Goal: Task Accomplishment & Management: Manage account settings

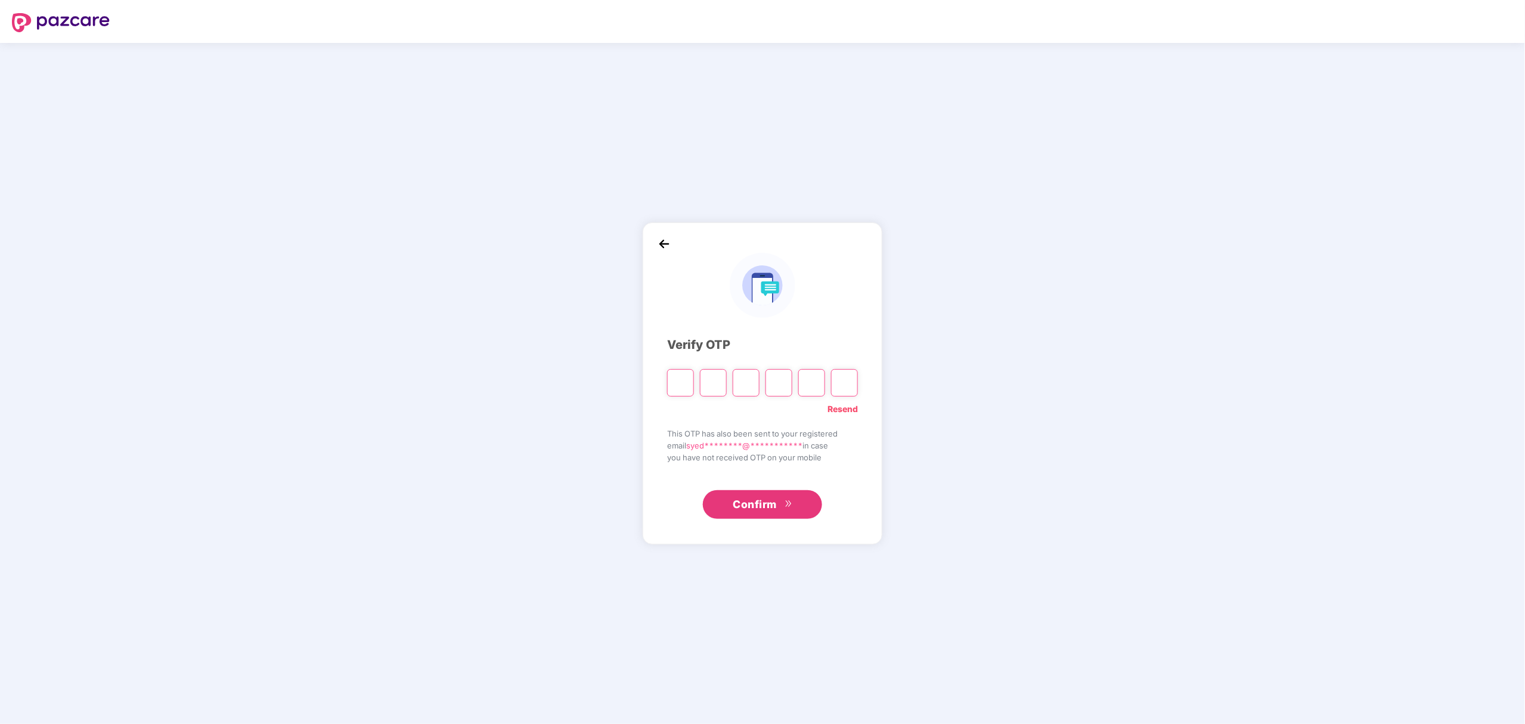
click at [850, 407] on link "Resend" at bounding box center [843, 409] width 30 height 13
click at [681, 386] on input "Please enter verification code. Digit 1" at bounding box center [680, 382] width 27 height 27
paste input "*"
type input "*"
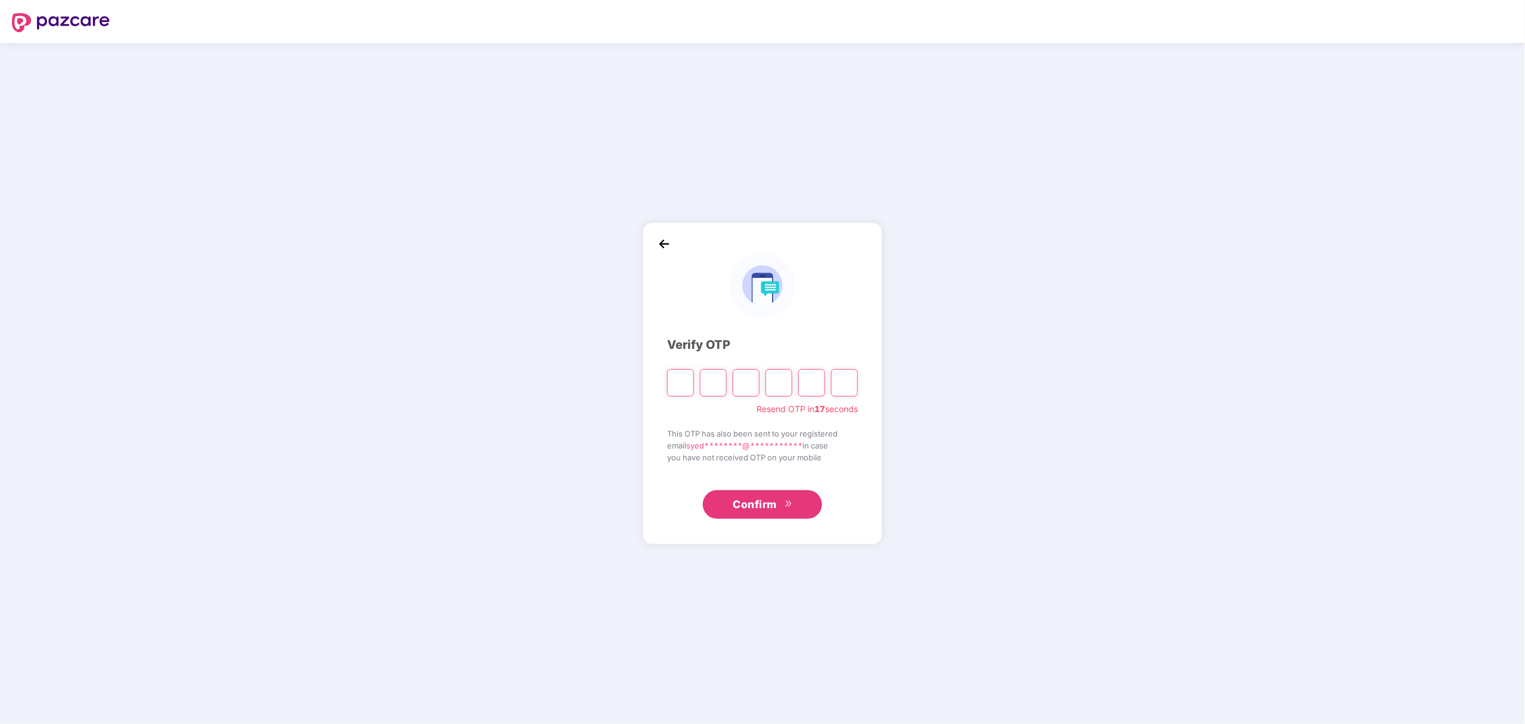
type input "*"
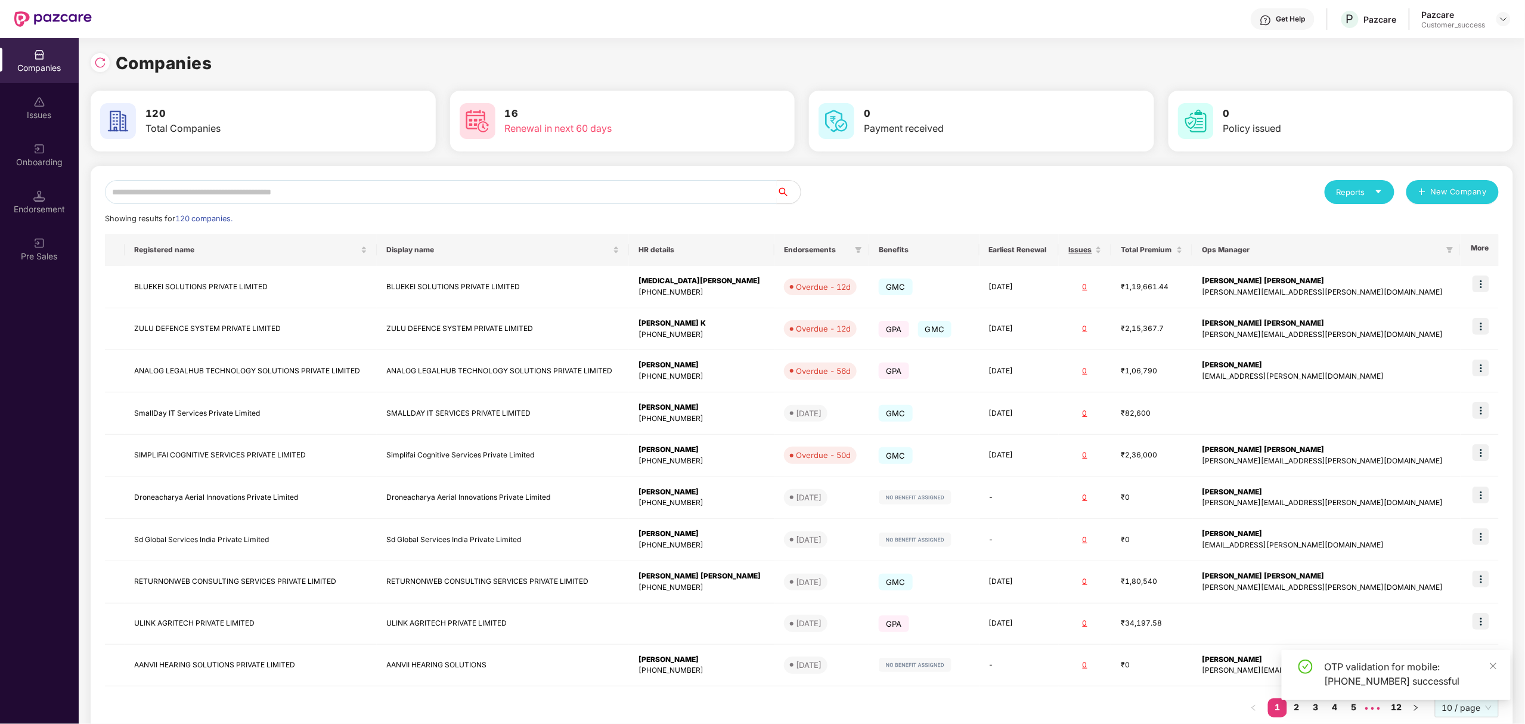
click at [406, 185] on input "text" at bounding box center [441, 192] width 672 height 24
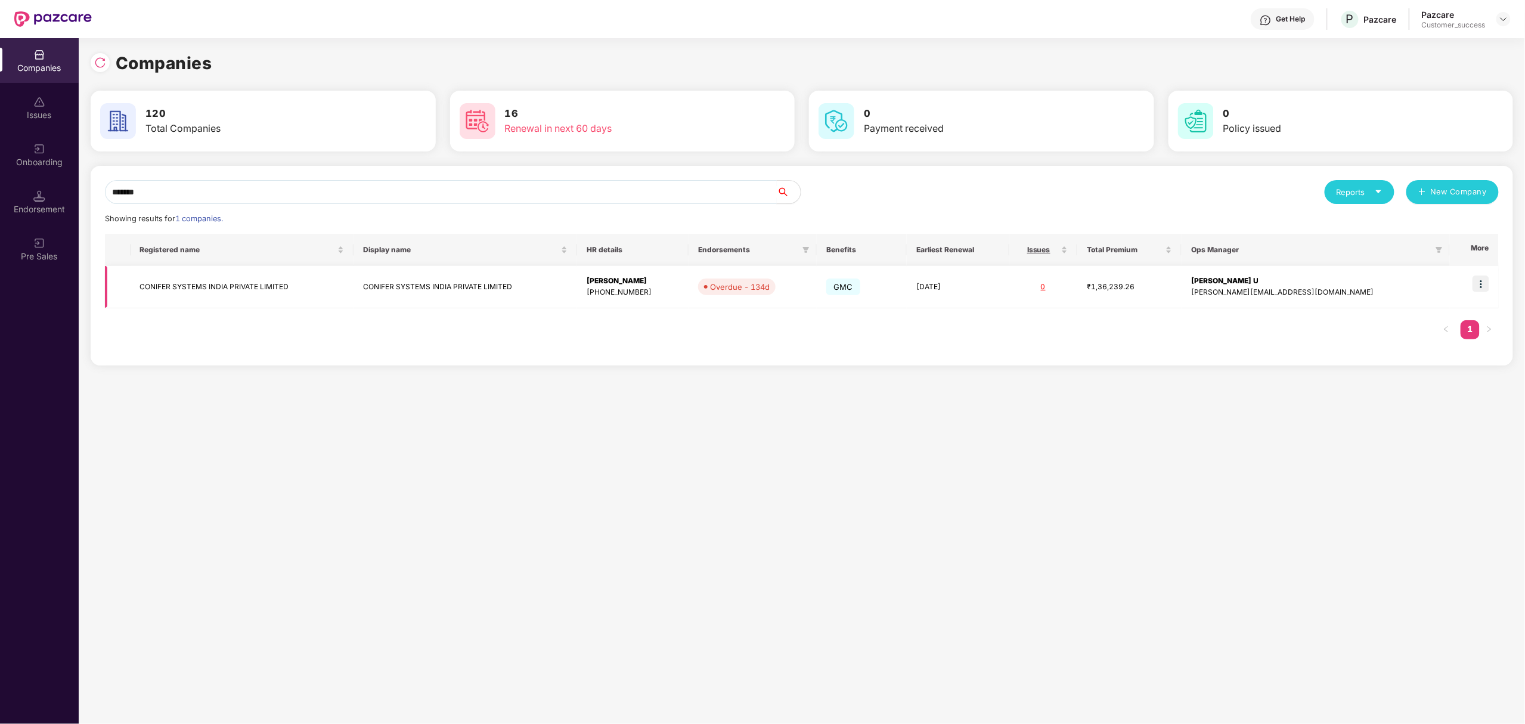
type input "*******"
click at [1488, 280] on img at bounding box center [1481, 283] width 17 height 17
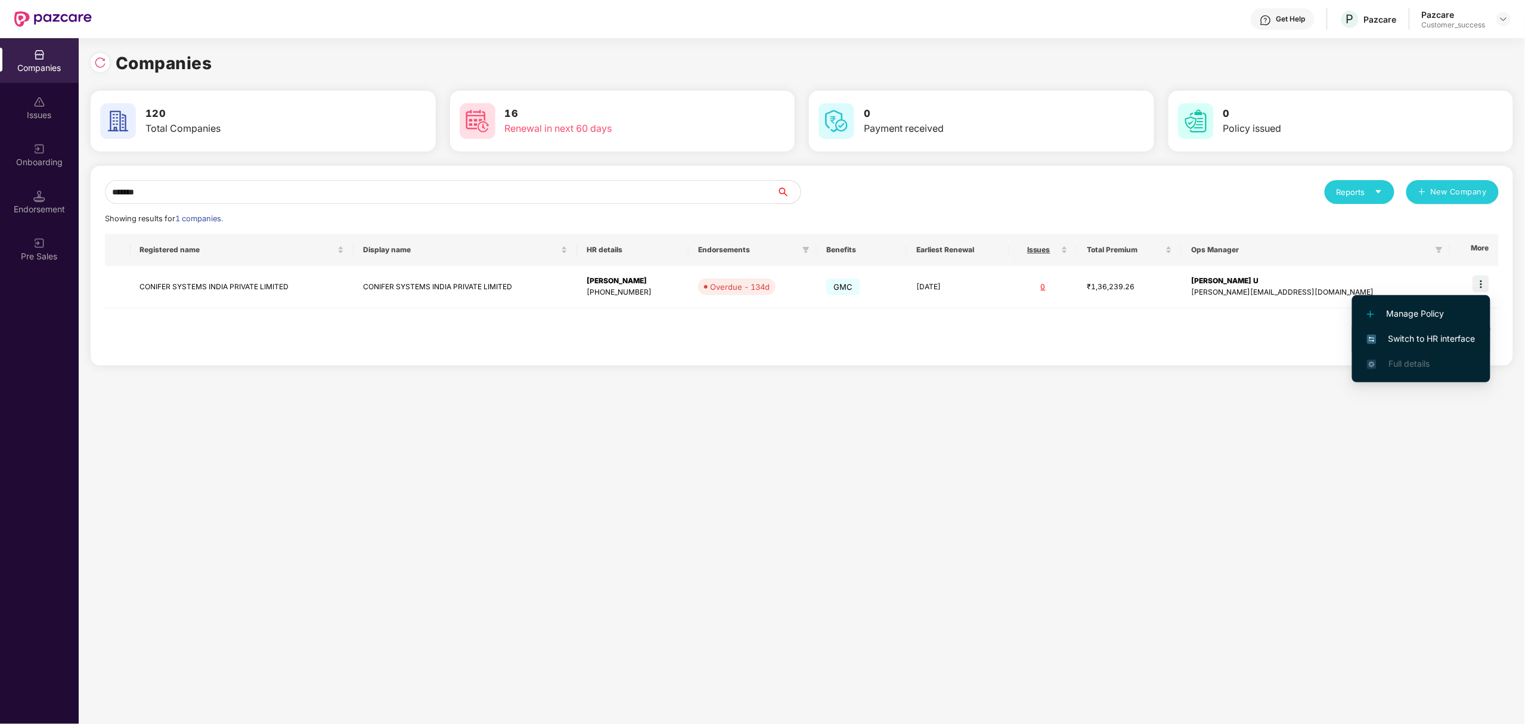
click at [1410, 342] on span "Switch to HR interface" at bounding box center [1421, 338] width 109 height 13
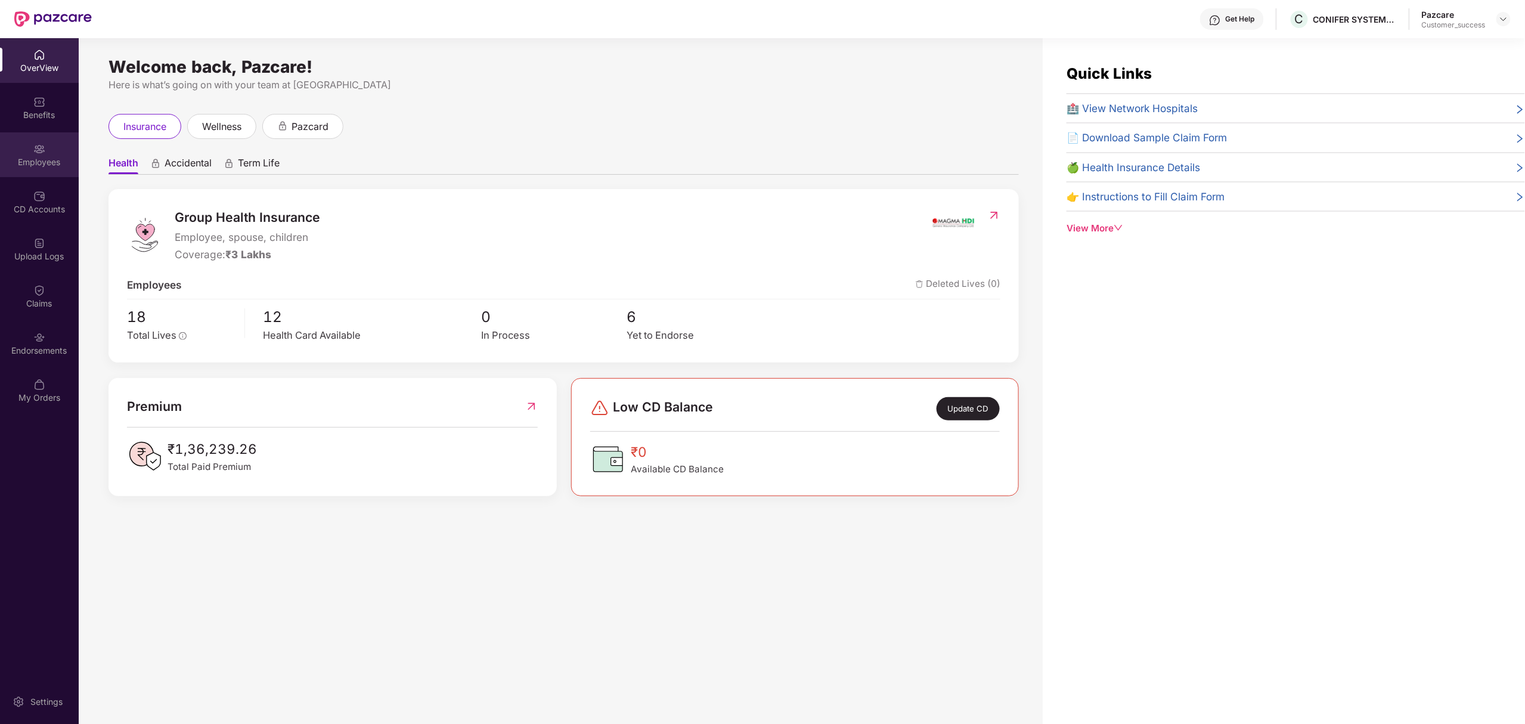
click at [27, 144] on div "Employees" at bounding box center [39, 154] width 79 height 45
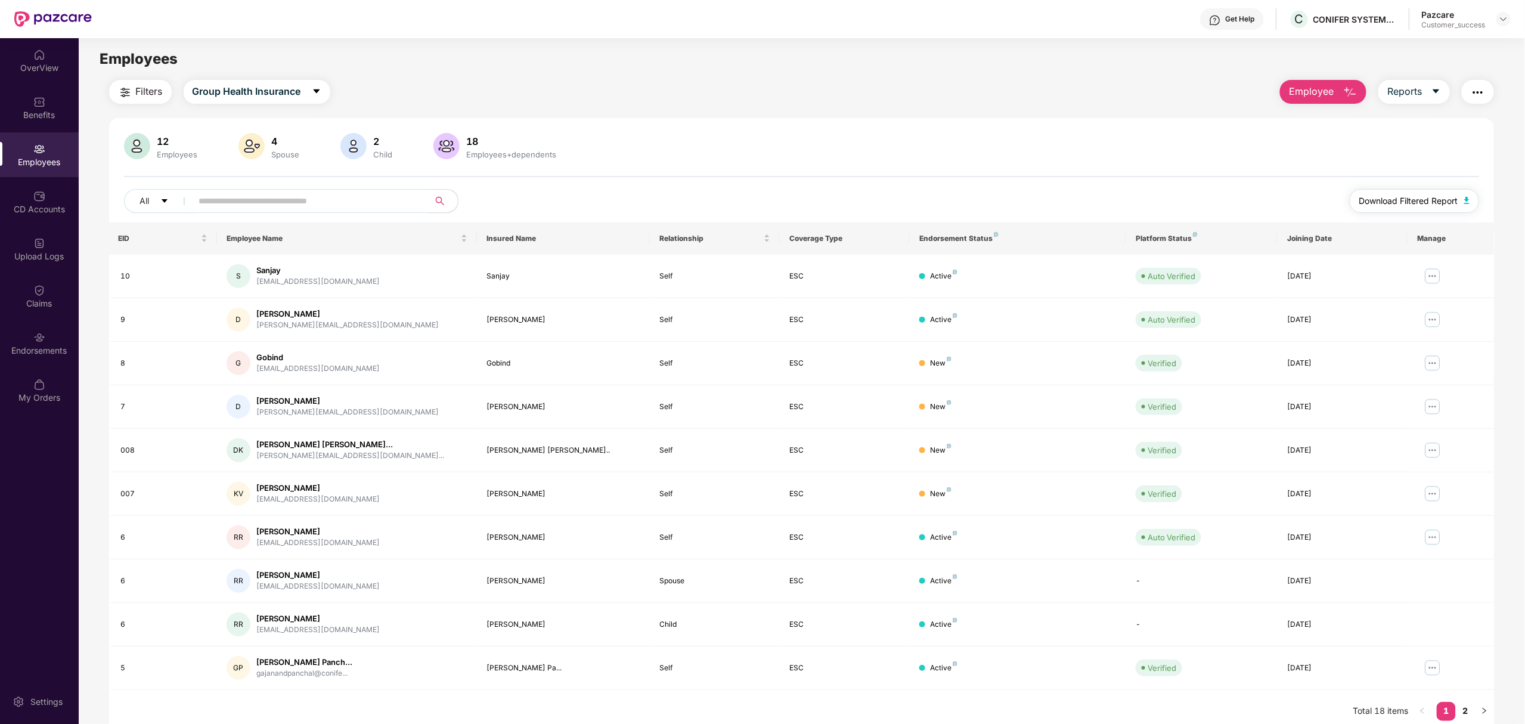
click at [1408, 196] on span "Download Filtered Report" at bounding box center [1409, 200] width 99 height 13
